Goal: Navigation & Orientation: Find specific page/section

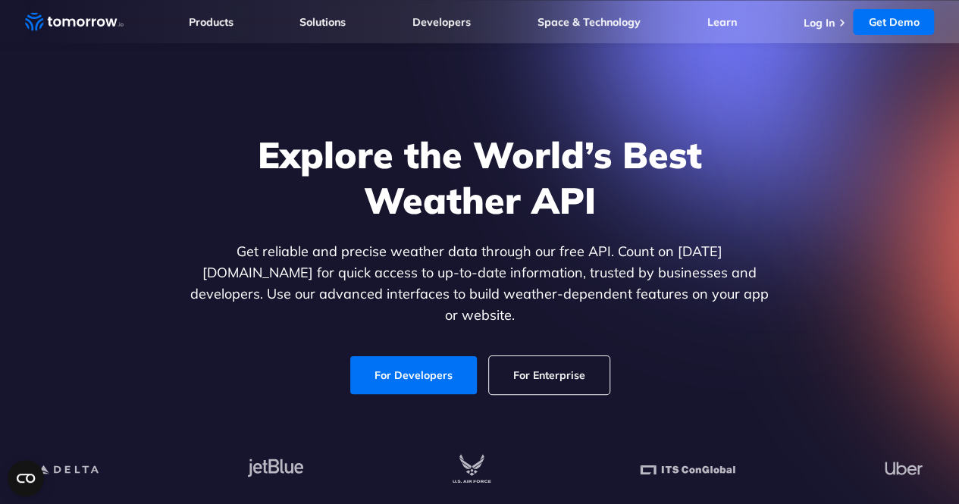
scroll to position [30, 0]
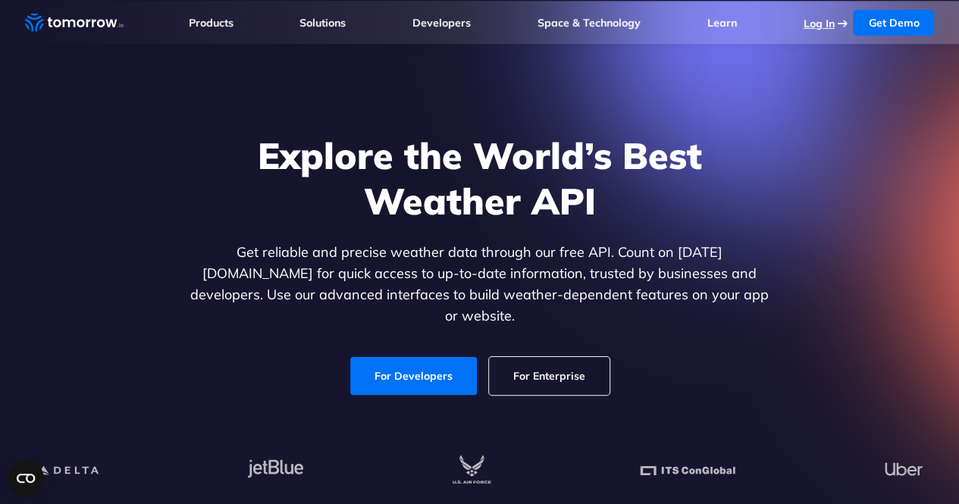
click at [826, 24] on link "Log In" at bounding box center [818, 24] width 31 height 14
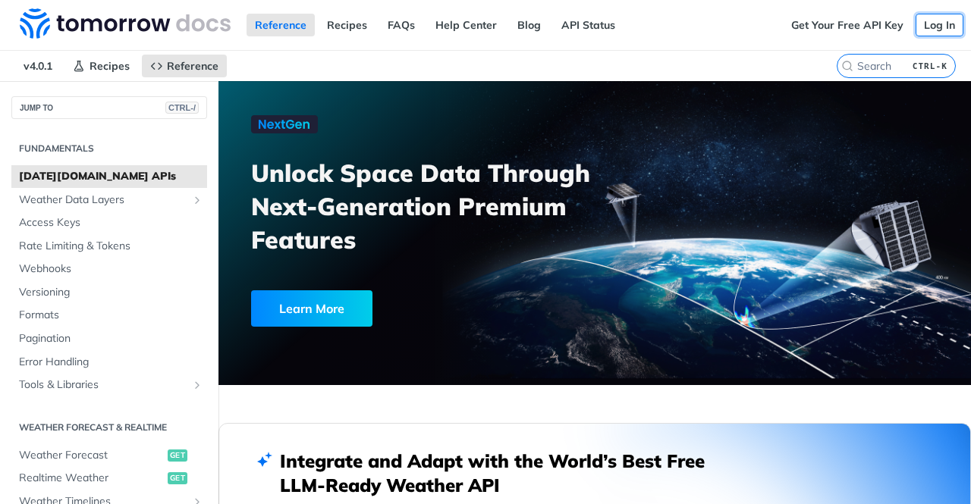
click at [915, 28] on link "Log In" at bounding box center [939, 25] width 48 height 23
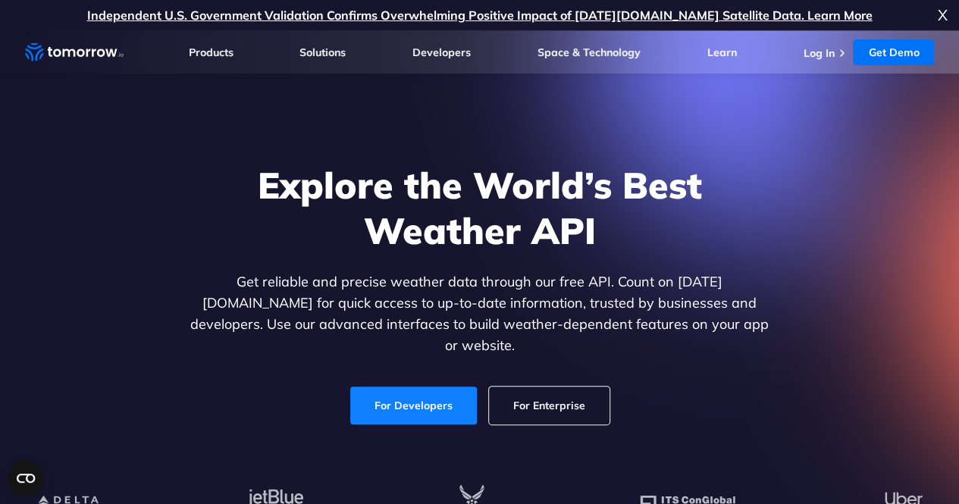
click at [399, 390] on link "For Developers" at bounding box center [413, 406] width 127 height 38
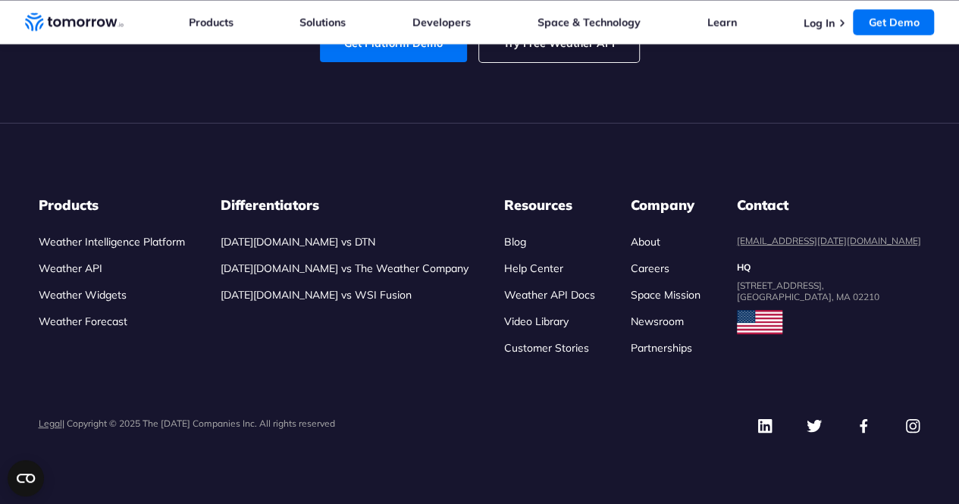
scroll to position [7283, 0]
